Goal: Information Seeking & Learning: Check status

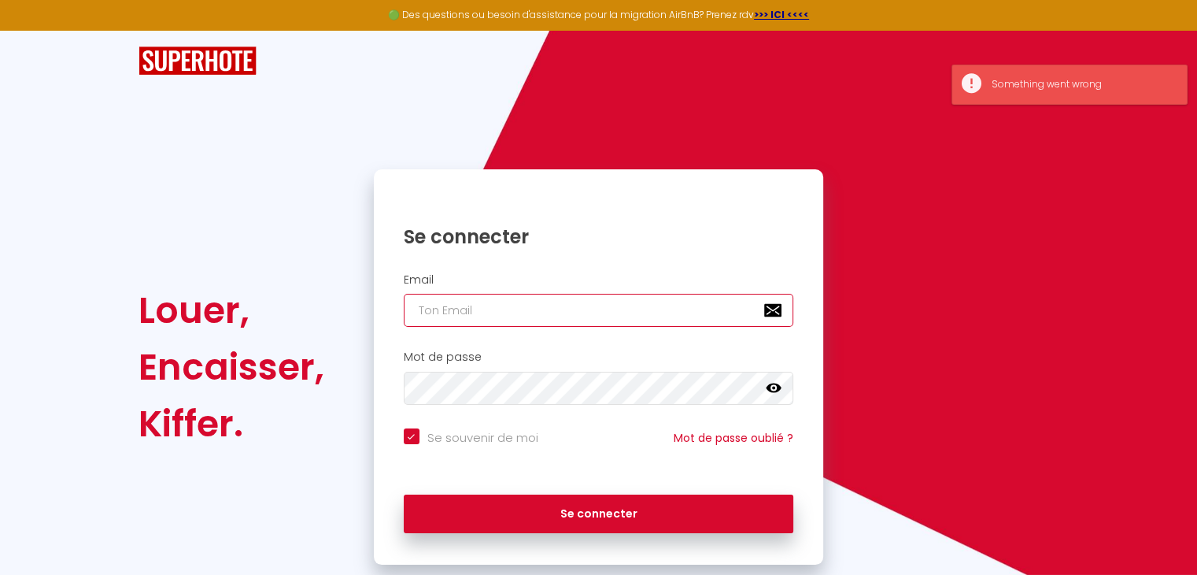
checkbox input "true"
click at [545, 315] on input "email" at bounding box center [599, 310] width 390 height 33
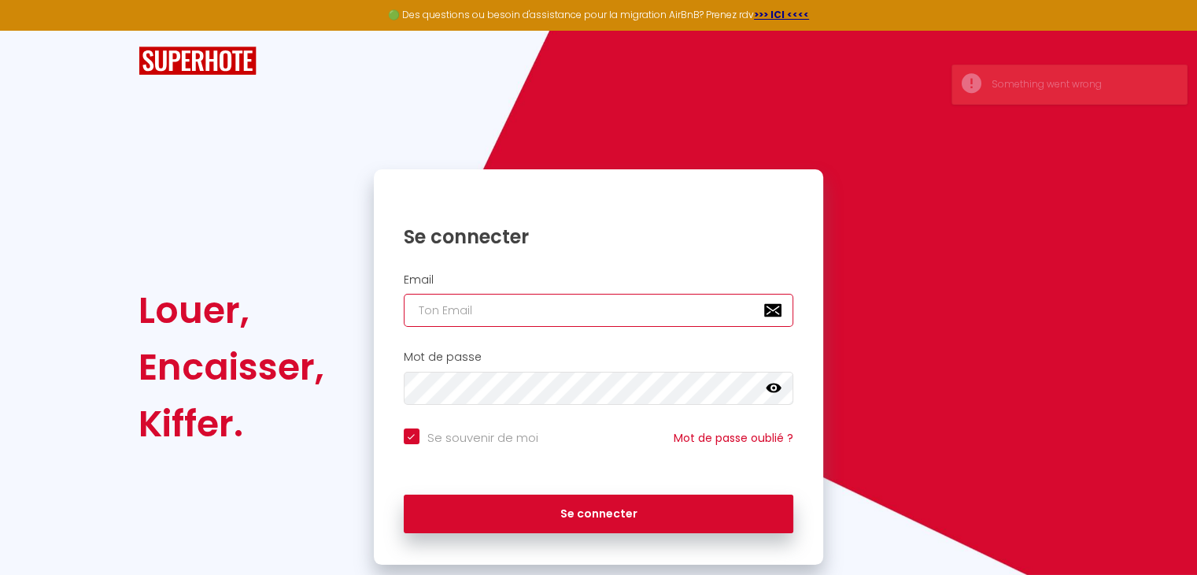
type input "[EMAIL_ADDRESS][DOMAIN_NAME]"
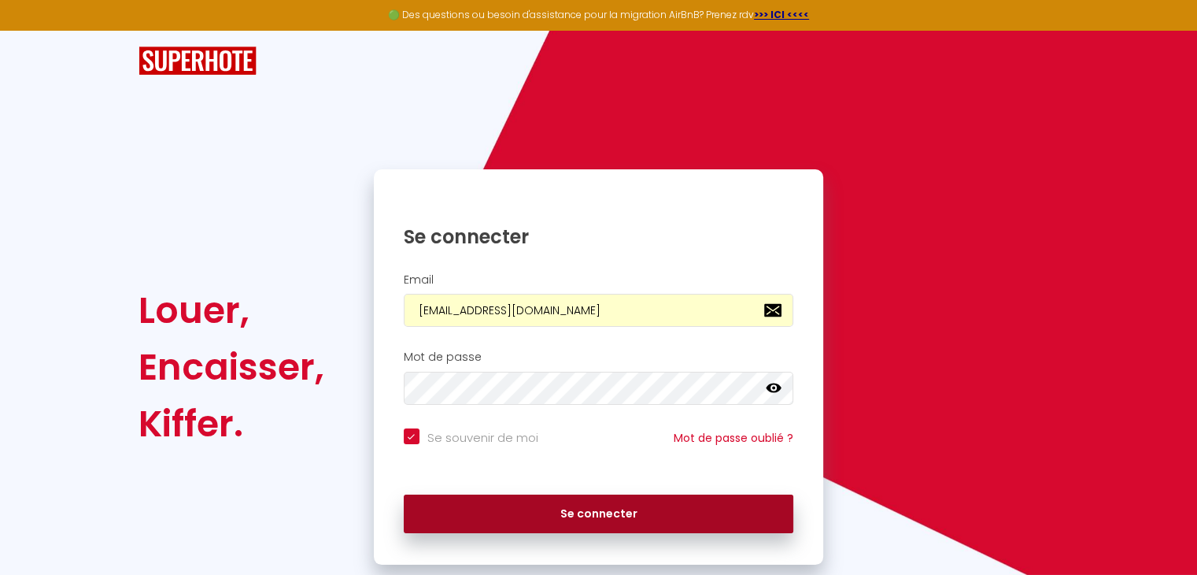
click at [716, 505] on button "Se connecter" at bounding box center [599, 513] width 390 height 39
checkbox input "true"
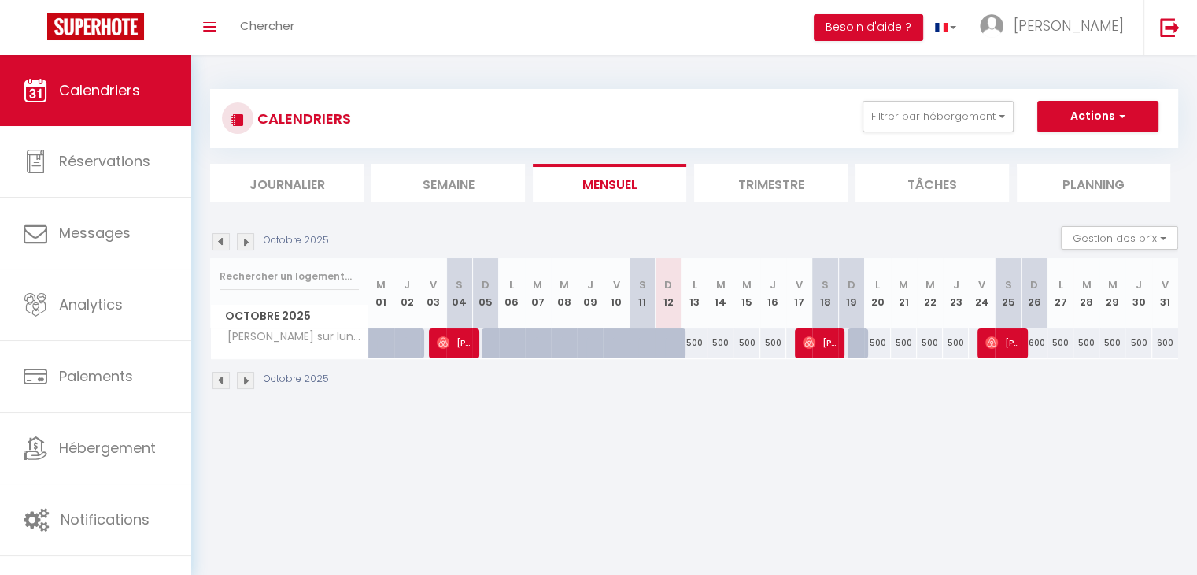
click at [248, 245] on img at bounding box center [245, 241] width 17 height 17
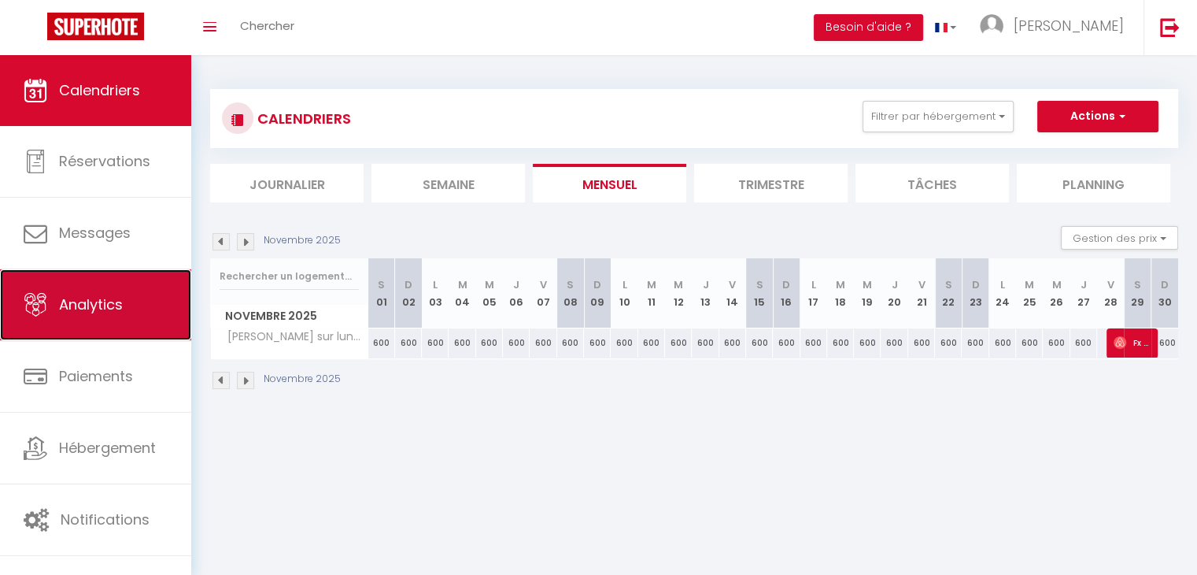
click at [117, 311] on span "Analytics" at bounding box center [91, 304] width 64 height 20
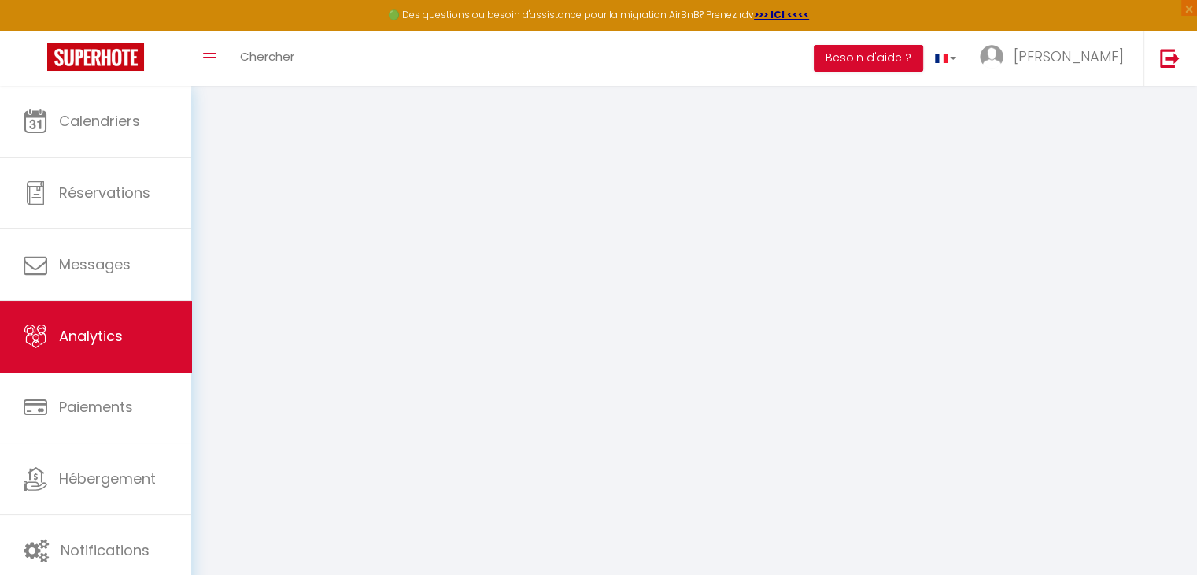
select select "2025"
select select "10"
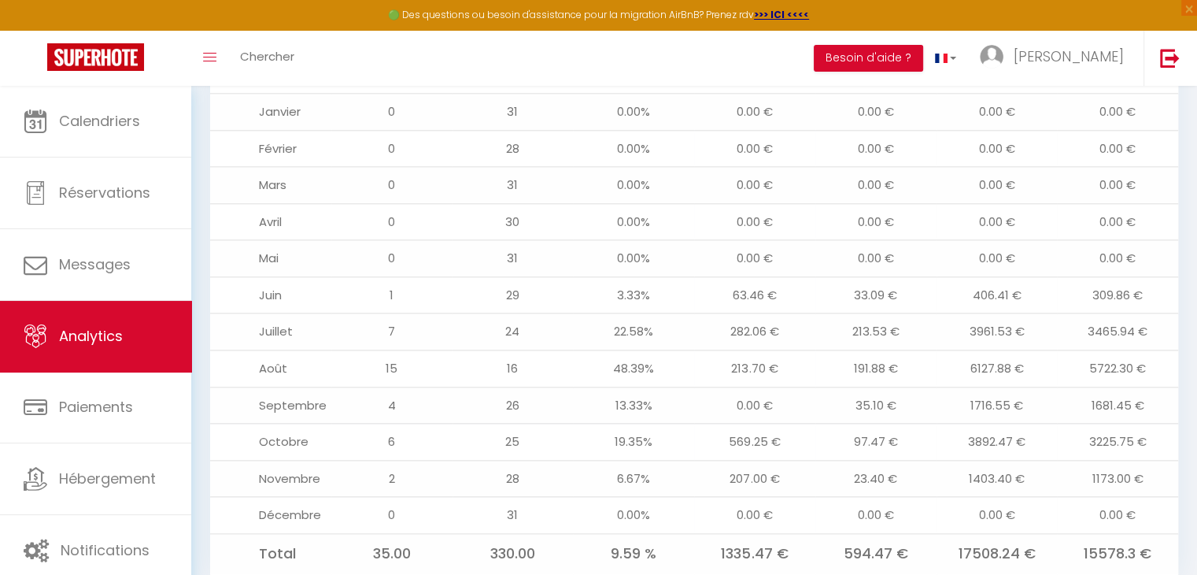
scroll to position [1757, 0]
